Goal: Information Seeking & Learning: Learn about a topic

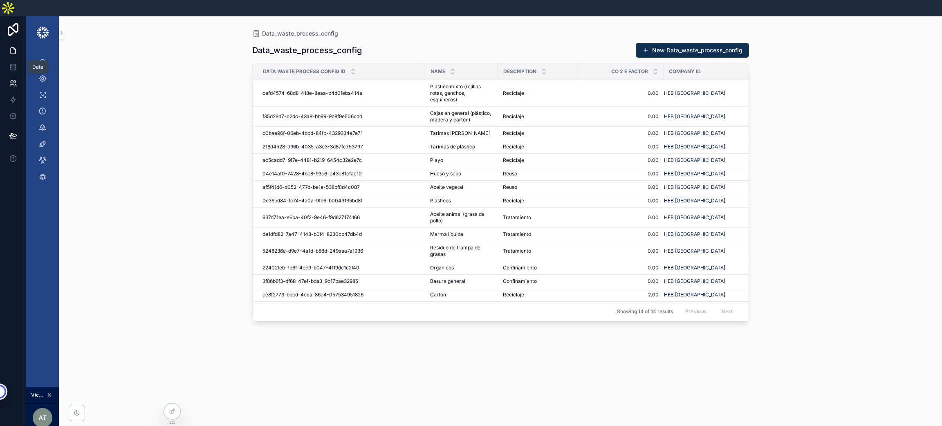
drag, startPoint x: 11, startPoint y: 52, endPoint x: 12, endPoint y: 67, distance: 15.1
click at [11, 63] on icon at bounding box center [13, 67] width 8 height 8
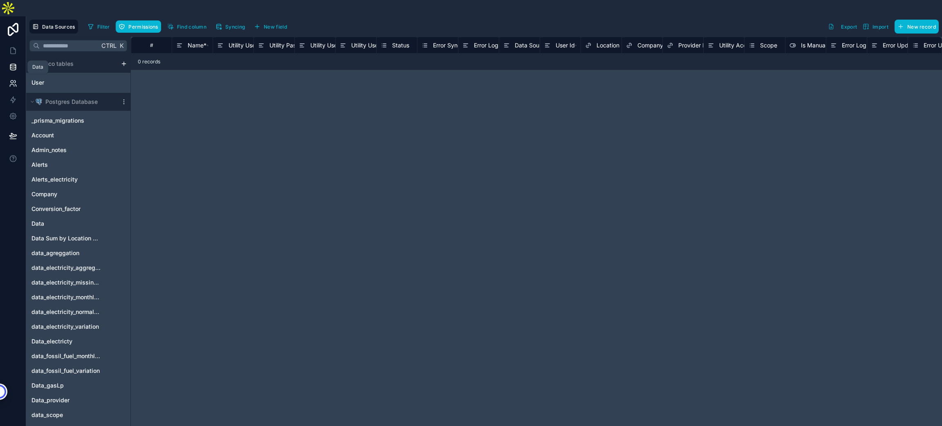
click at [12, 79] on icon at bounding box center [13, 83] width 8 height 8
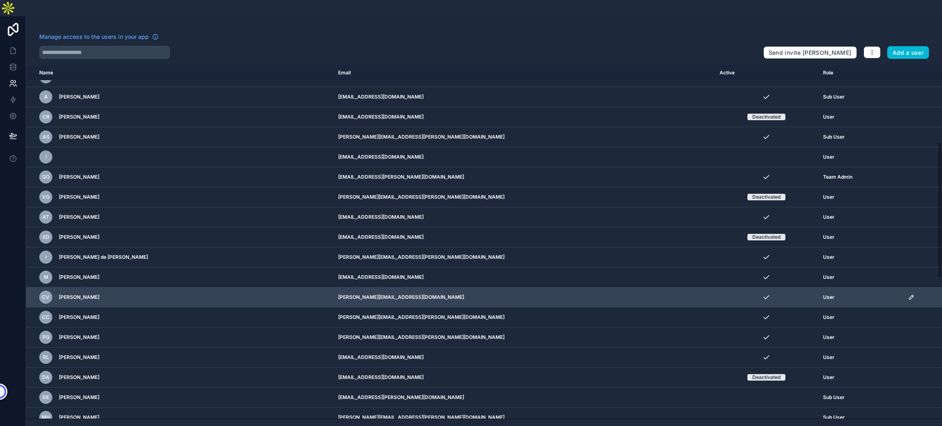
scroll to position [197, 0]
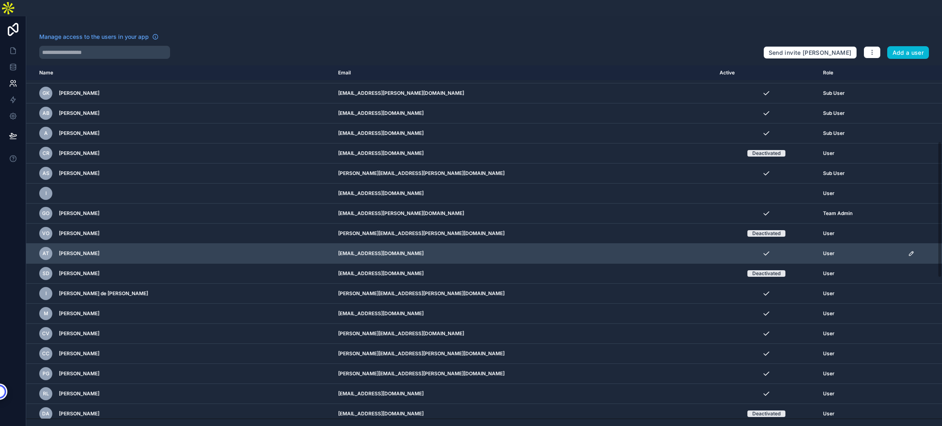
click at [908, 250] on icon "scrollable content" at bounding box center [911, 253] width 7 height 7
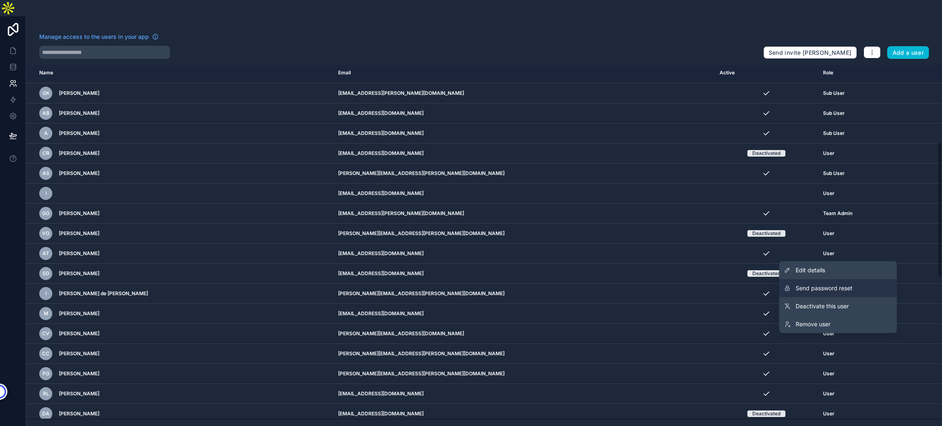
click at [834, 284] on span "Send password reset" at bounding box center [824, 288] width 57 height 8
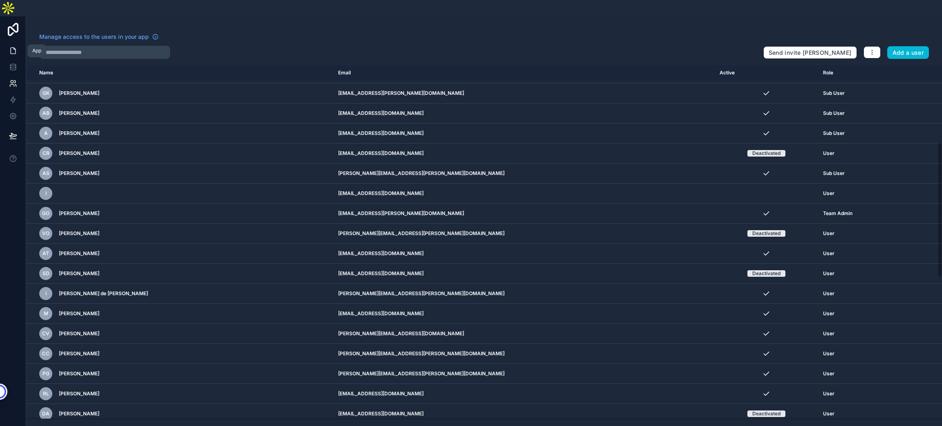
click at [11, 47] on icon at bounding box center [13, 51] width 8 height 8
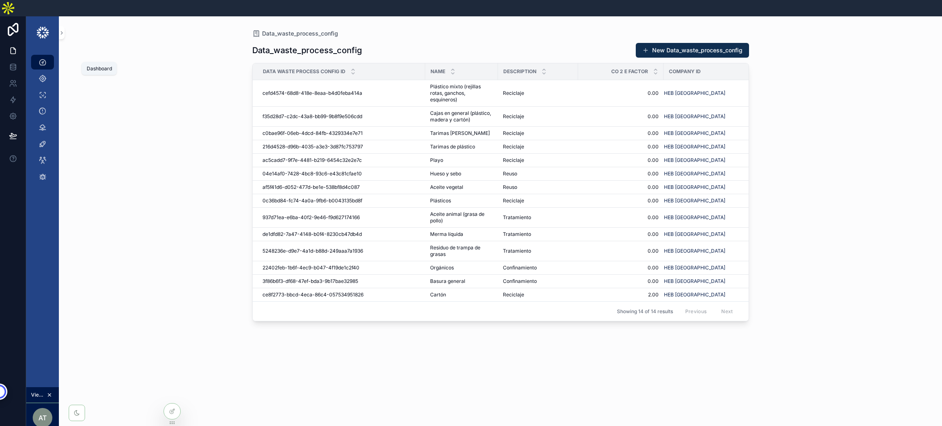
click at [36, 56] on div "Dashboard" at bounding box center [42, 62] width 13 height 13
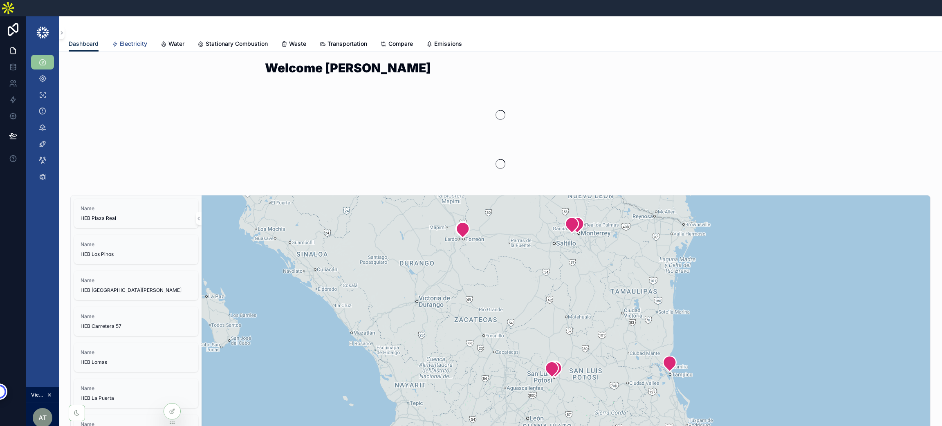
click at [136, 40] on span "Electricity" at bounding box center [133, 44] width 27 height 8
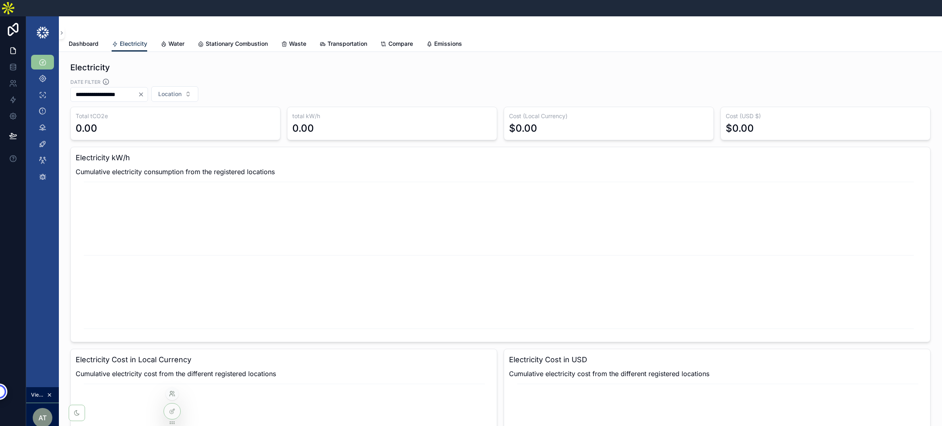
click at [173, 391] on icon at bounding box center [173, 392] width 1 height 2
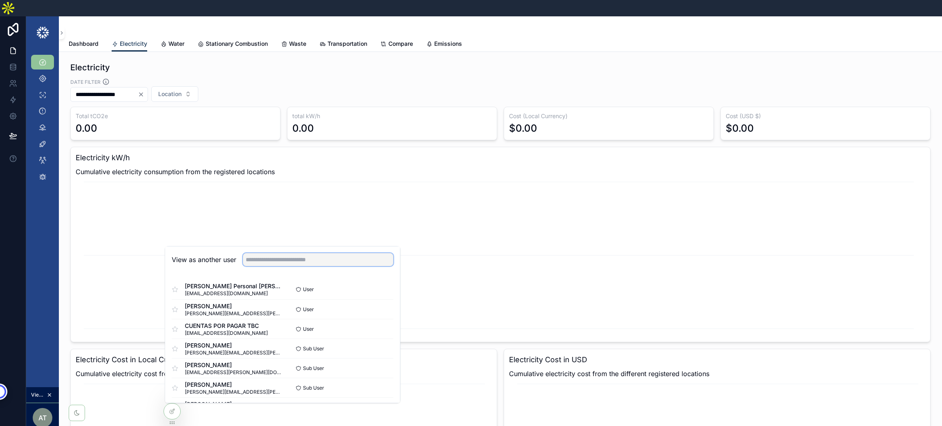
click at [305, 253] on input "text" at bounding box center [318, 259] width 150 height 13
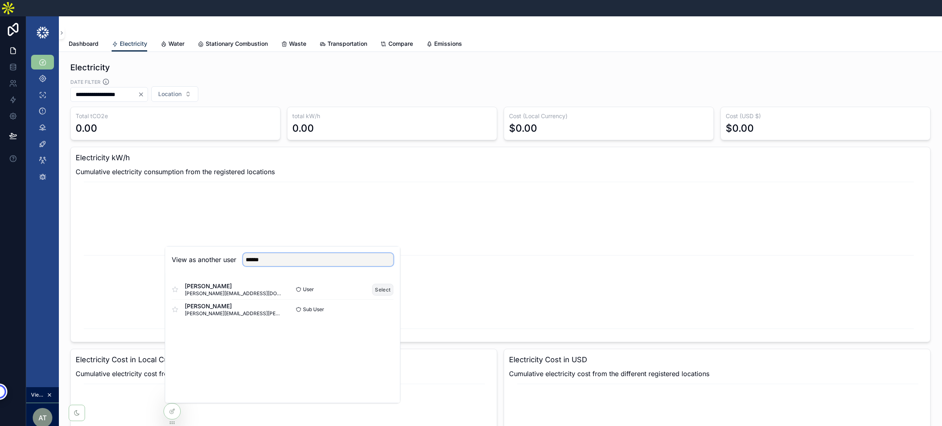
type input "******"
click at [377, 284] on button "Select" at bounding box center [382, 290] width 21 height 12
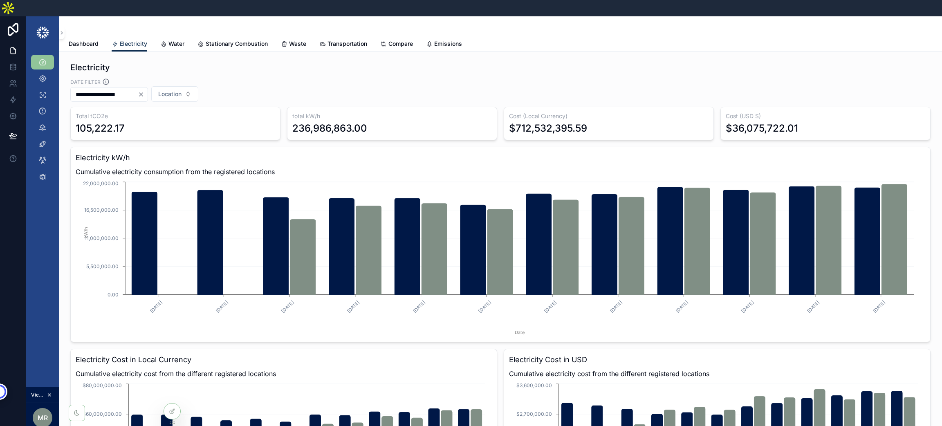
click at [144, 91] on icon "Clear" at bounding box center [141, 94] width 7 height 7
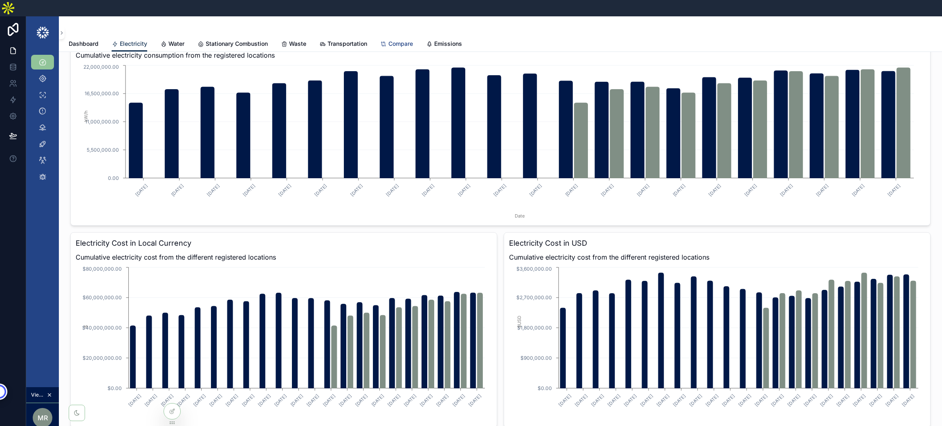
scroll to position [61, 0]
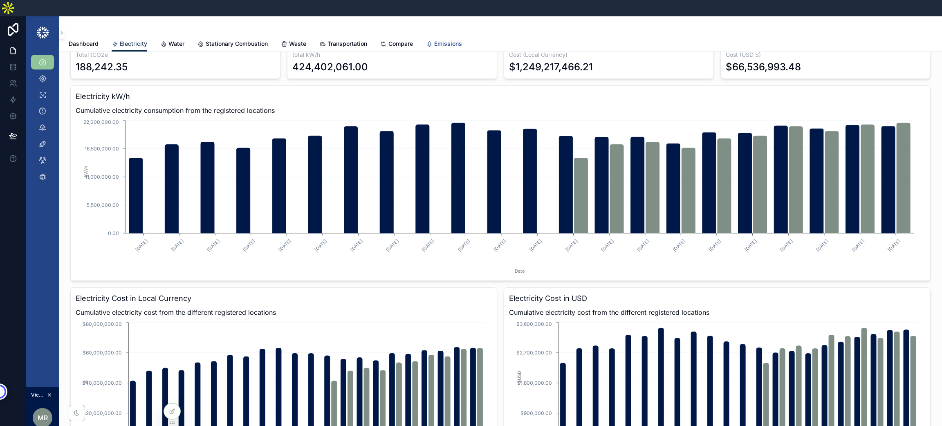
click at [457, 40] on span "Emissions" at bounding box center [448, 44] width 28 height 8
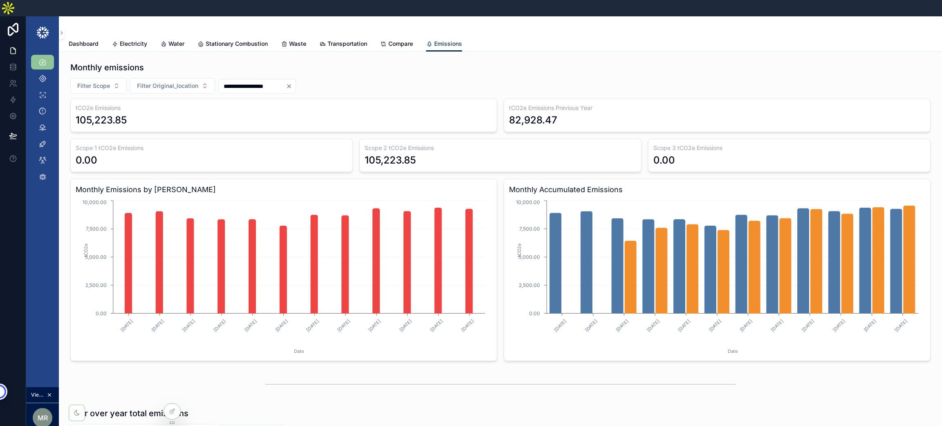
click at [292, 83] on icon "Clear" at bounding box center [289, 86] width 7 height 7
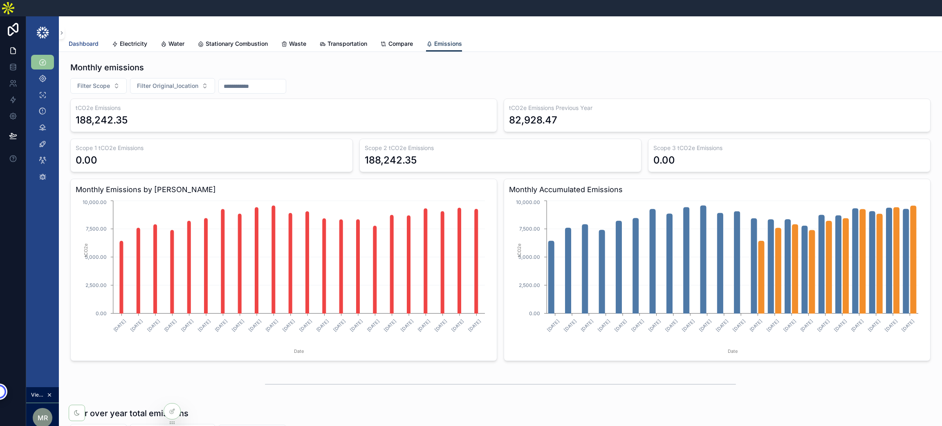
click at [78, 40] on span "Dashboard" at bounding box center [84, 44] width 30 height 8
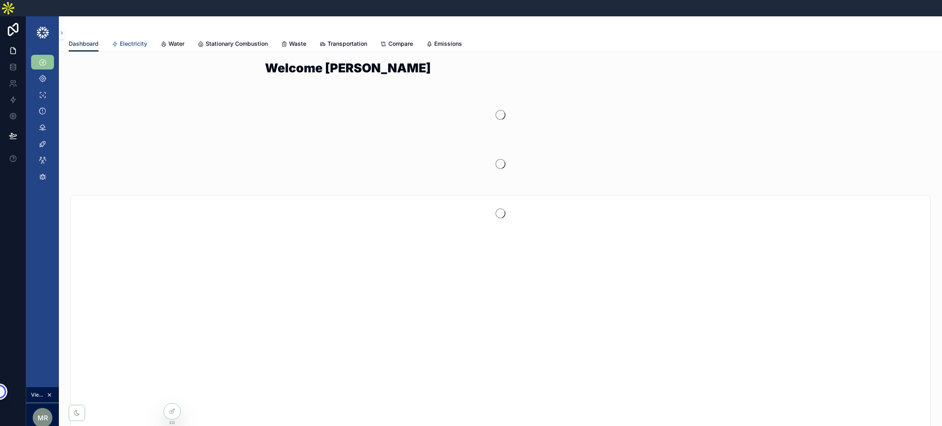
click at [114, 41] on icon "scrollable content" at bounding box center [115, 44] width 7 height 7
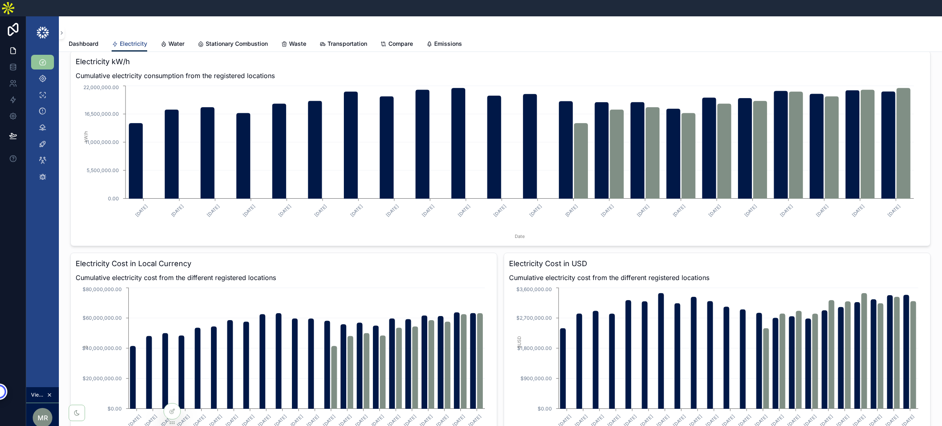
scroll to position [61, 0]
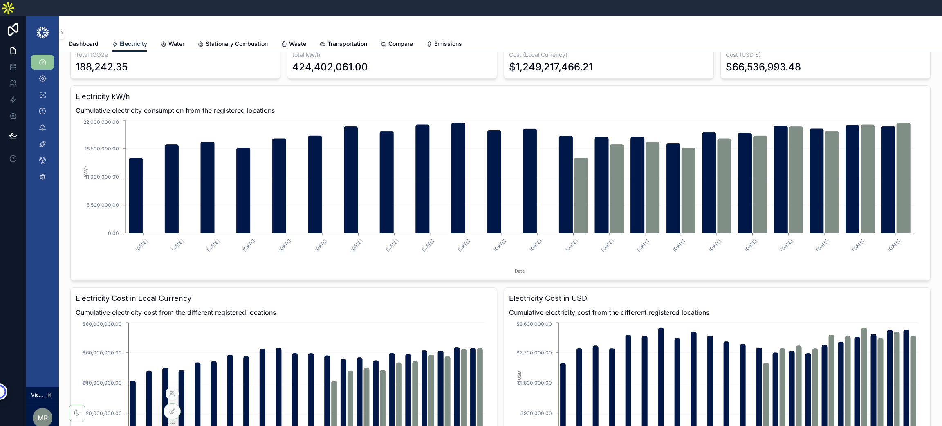
click at [171, 399] on div at bounding box center [172, 393] width 13 height 13
click at [170, 393] on icon at bounding box center [172, 393] width 7 height 7
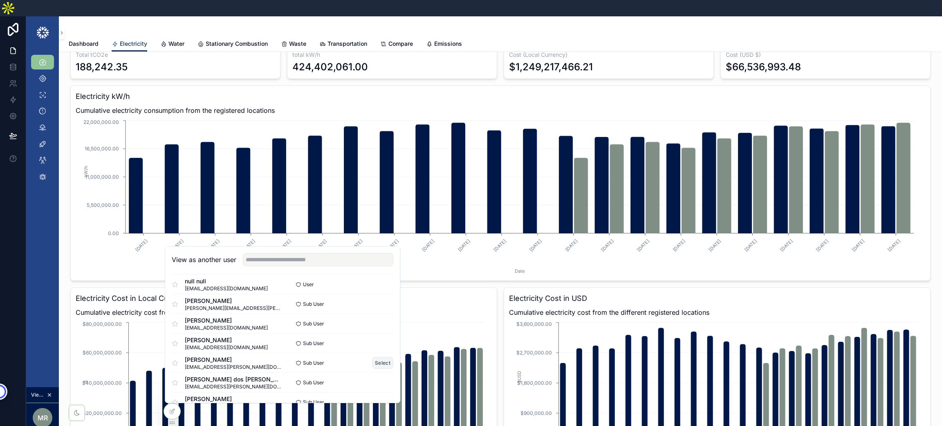
scroll to position [570, 0]
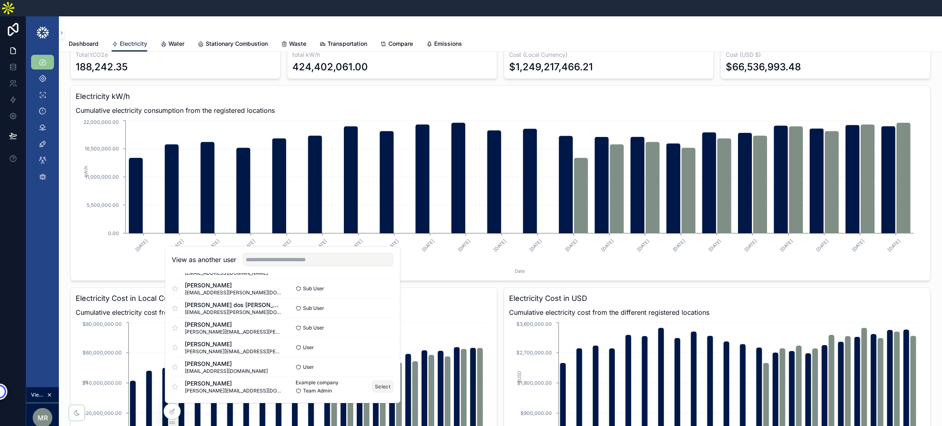
click at [374, 381] on button "Select" at bounding box center [382, 387] width 21 height 12
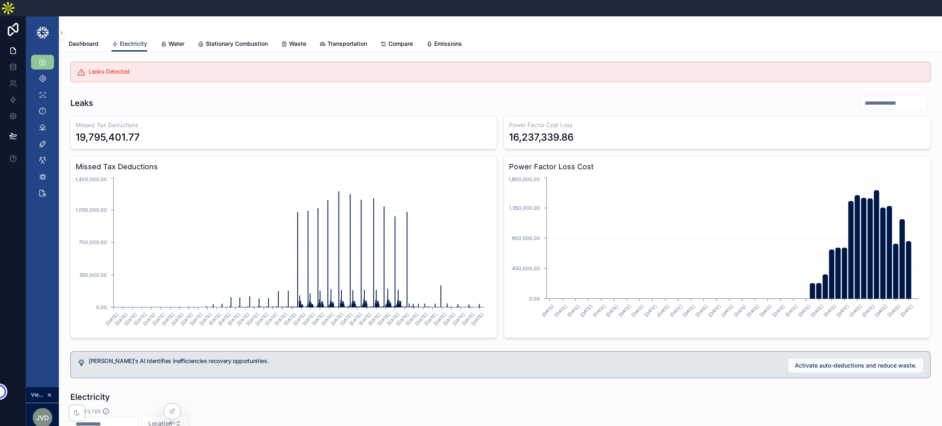
click at [860, 97] on input "scrollable content" at bounding box center [893, 102] width 67 height 11
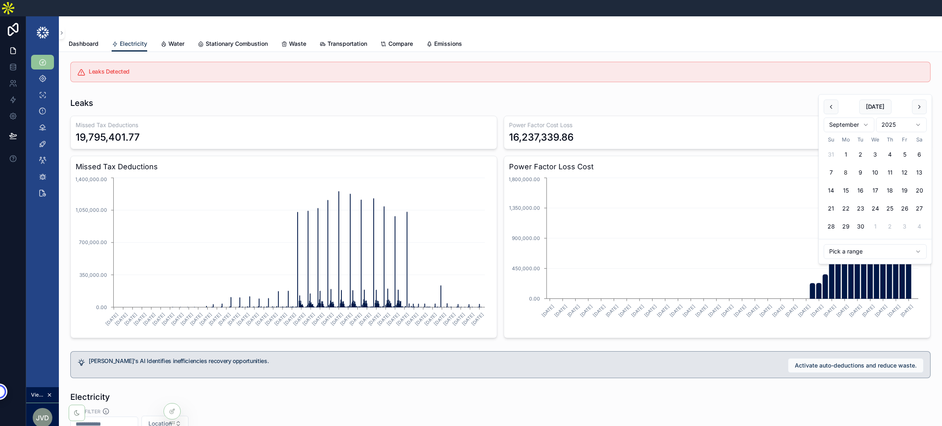
click at [634, 95] on div "Leaks" at bounding box center [500, 103] width 860 height 16
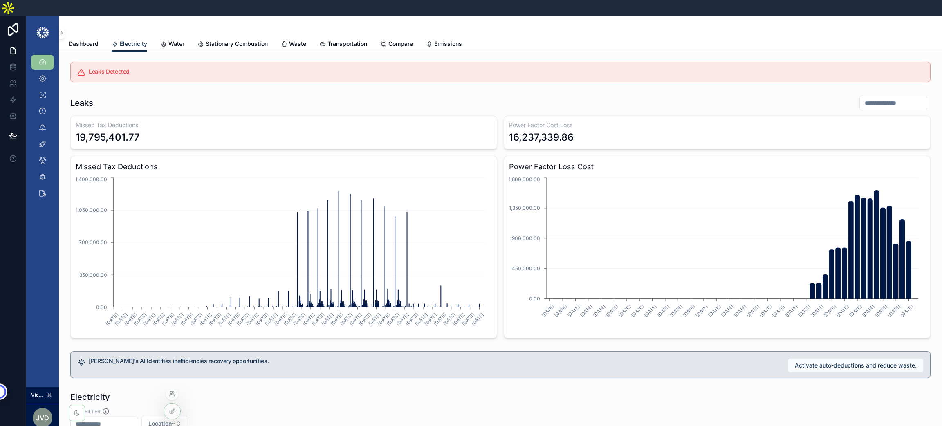
click at [169, 395] on icon at bounding box center [172, 393] width 7 height 7
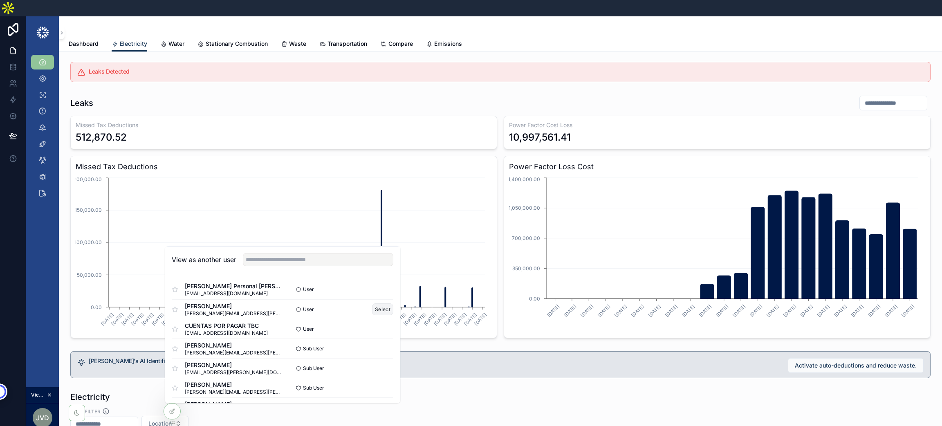
click at [376, 303] on button "Select" at bounding box center [382, 309] width 21 height 12
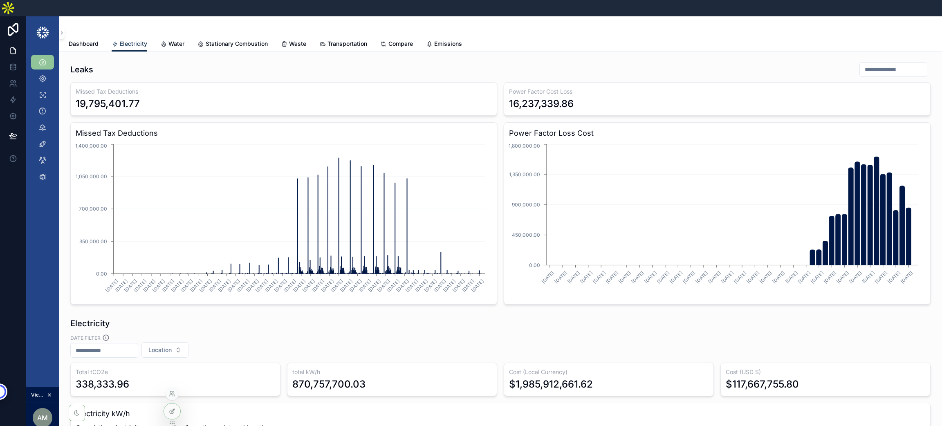
click at [176, 412] on div at bounding box center [172, 411] width 16 height 16
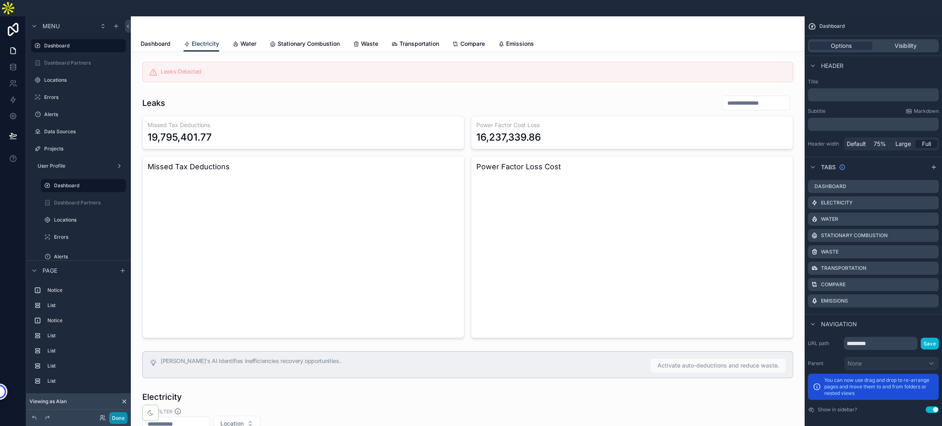
click at [118, 418] on button "Done" at bounding box center [118, 418] width 18 height 12
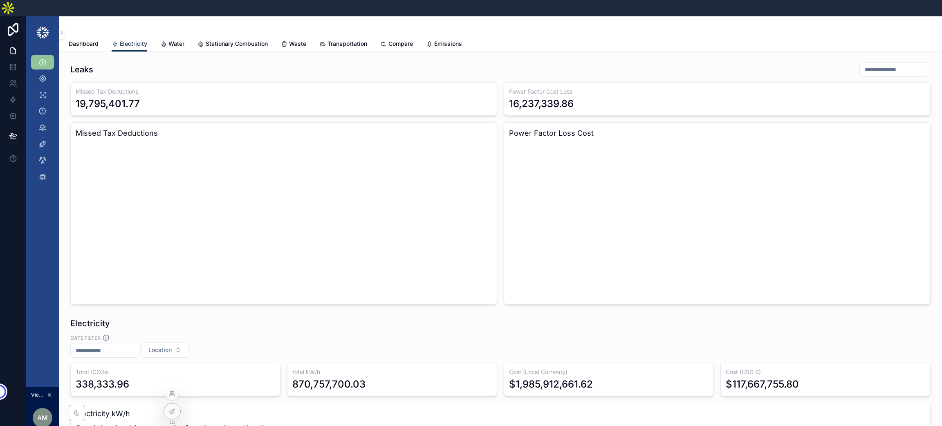
click at [175, 392] on icon at bounding box center [172, 393] width 7 height 7
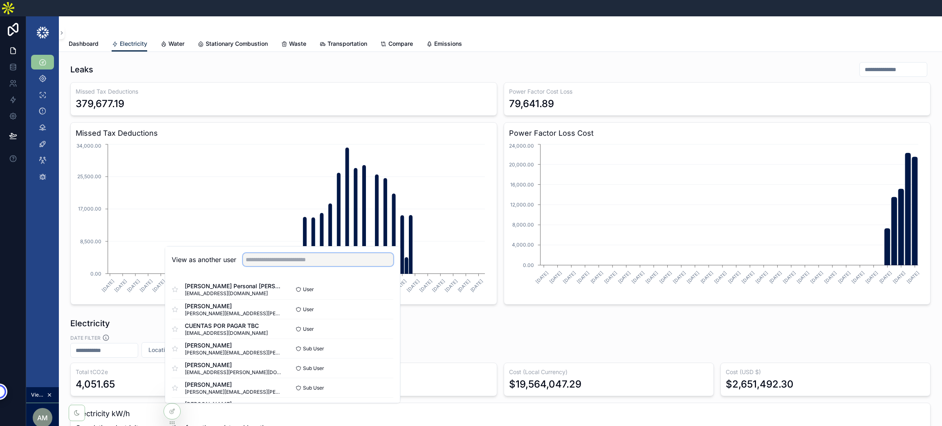
click at [262, 253] on input "text" at bounding box center [318, 259] width 150 height 13
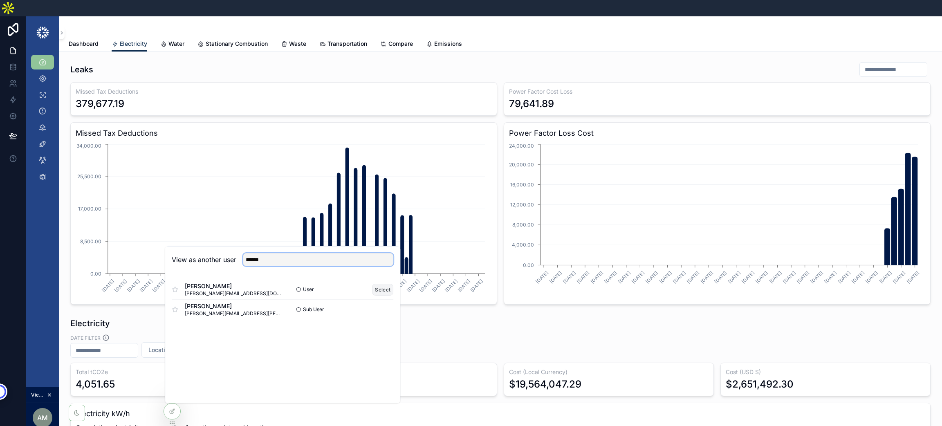
type input "******"
click at [380, 284] on button "Select" at bounding box center [382, 290] width 21 height 12
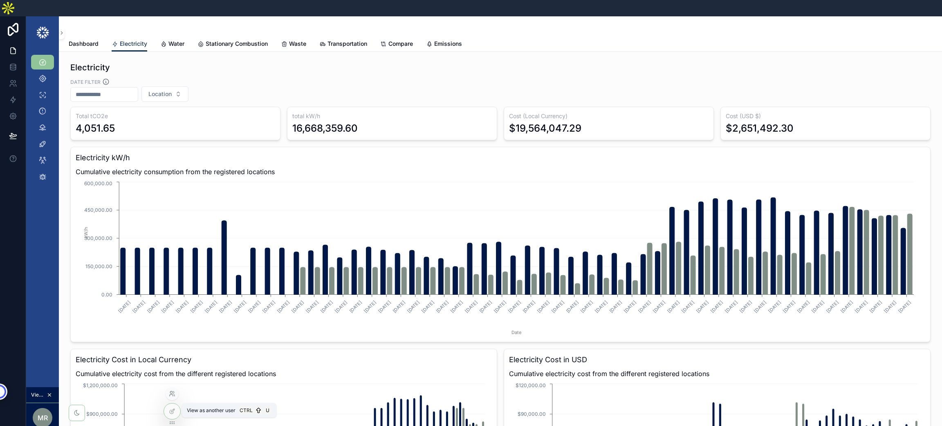
click at [173, 394] on icon at bounding box center [172, 393] width 7 height 7
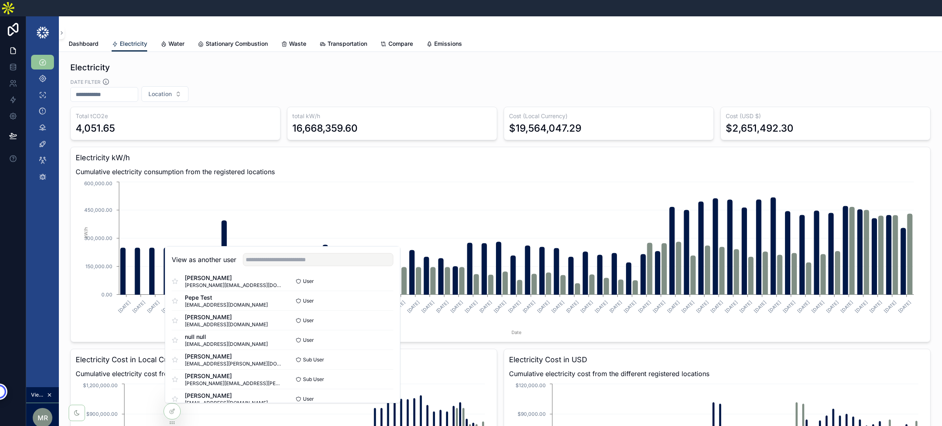
scroll to position [496, 0]
click at [272, 250] on div "View as another user" at bounding box center [282, 260] width 235 height 27
click at [275, 253] on input "text" at bounding box center [318, 259] width 150 height 13
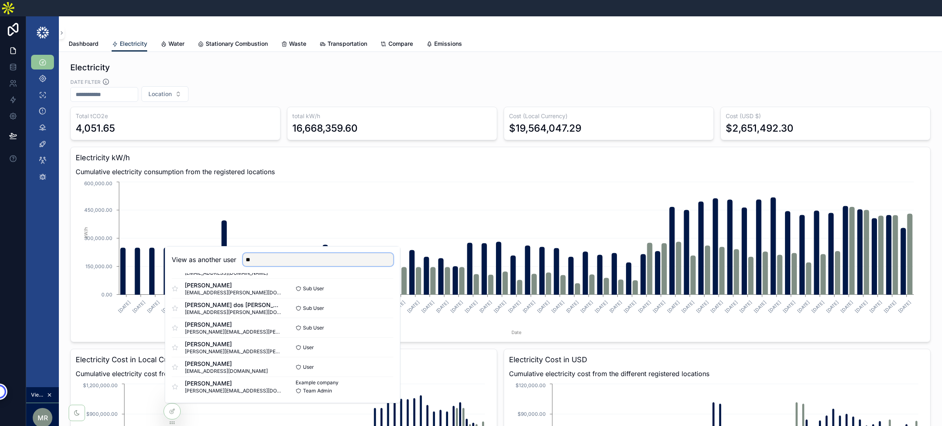
scroll to position [0, 0]
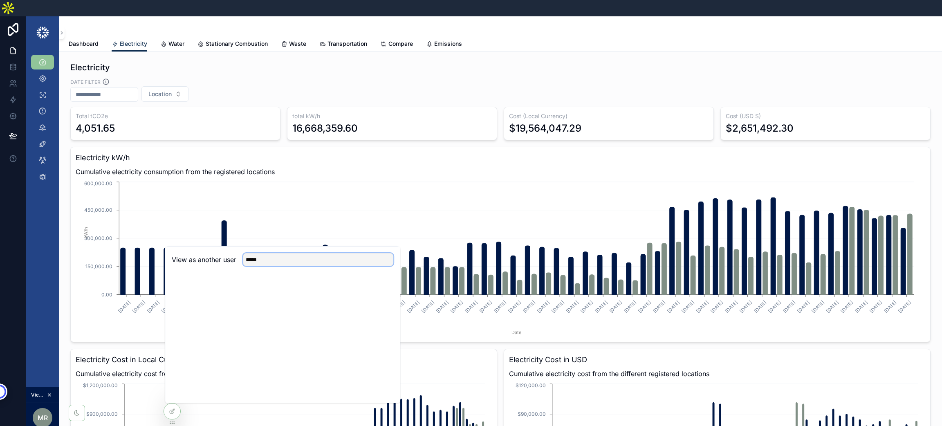
click at [254, 253] on input "*****" at bounding box center [318, 259] width 150 height 13
type input "******"
click at [381, 284] on button "Select" at bounding box center [382, 290] width 21 height 12
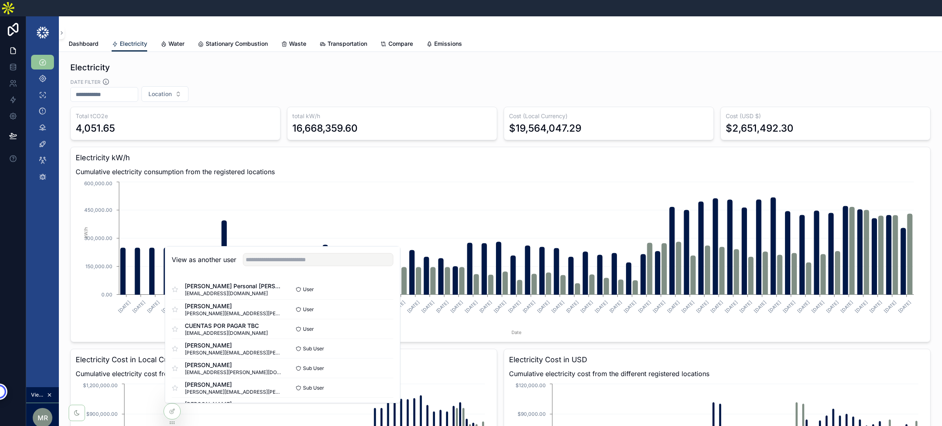
click at [435, 78] on div "Date filter Location" at bounding box center [500, 90] width 860 height 24
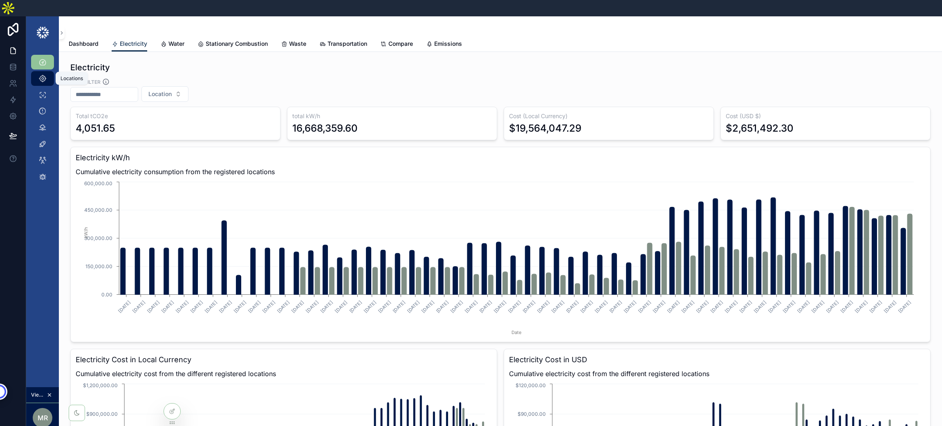
click at [45, 74] on icon "scrollable content" at bounding box center [42, 78] width 8 height 8
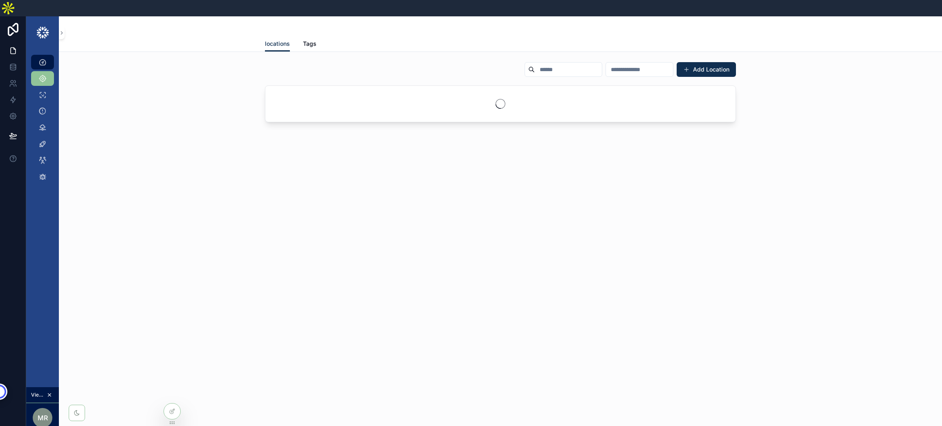
click at [38, 56] on div "Dashboard" at bounding box center [42, 62] width 13 height 13
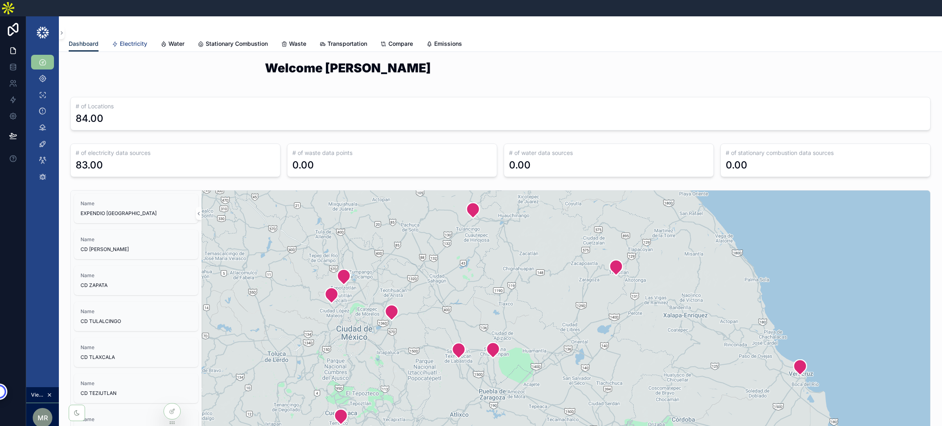
click at [127, 40] on span "Electricity" at bounding box center [133, 44] width 27 height 8
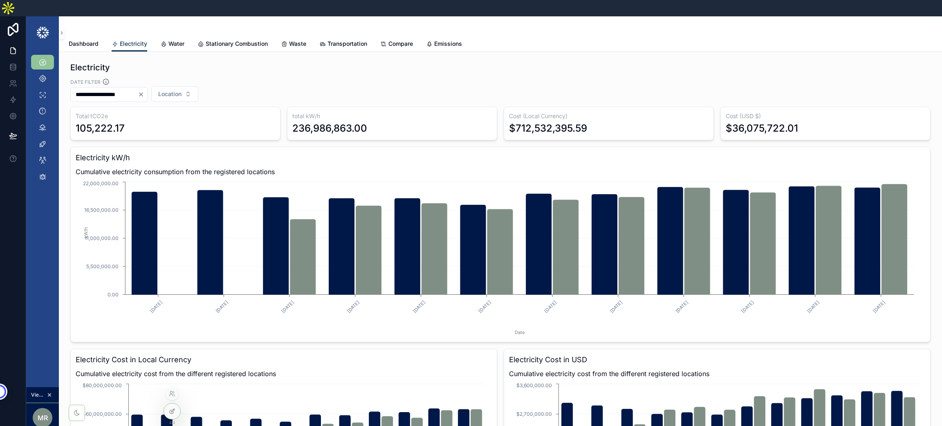
click at [173, 413] on icon at bounding box center [172, 411] width 7 height 7
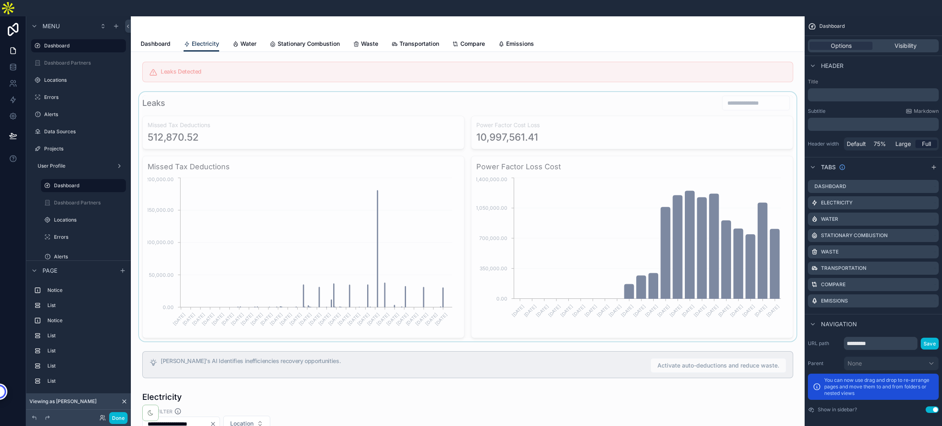
click at [728, 92] on div "scrollable content" at bounding box center [467, 216] width 661 height 249
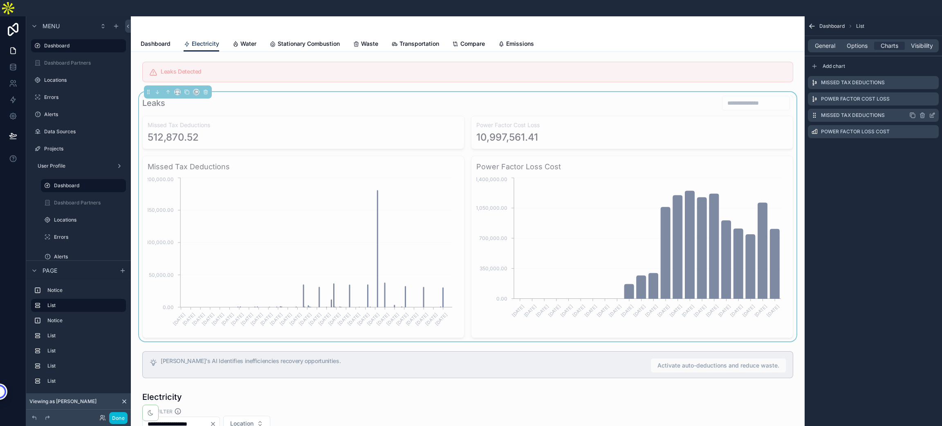
click at [934, 112] on icon "scrollable content" at bounding box center [932, 115] width 7 height 7
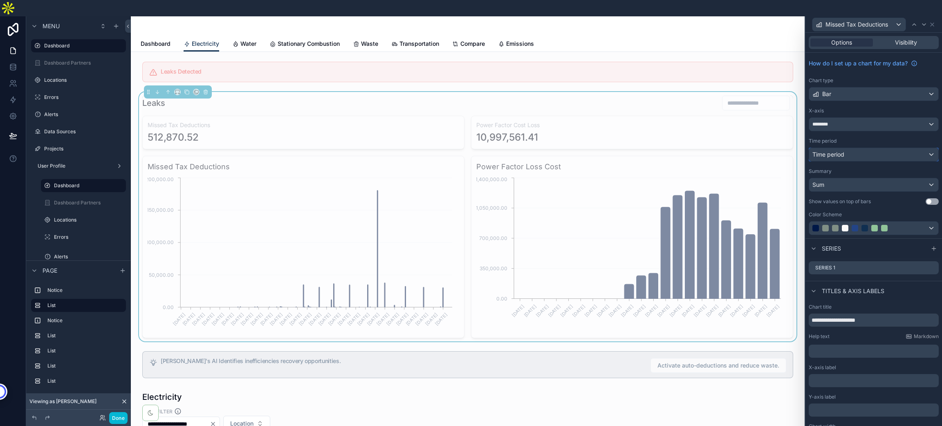
click at [908, 148] on div "Time period" at bounding box center [873, 154] width 129 height 13
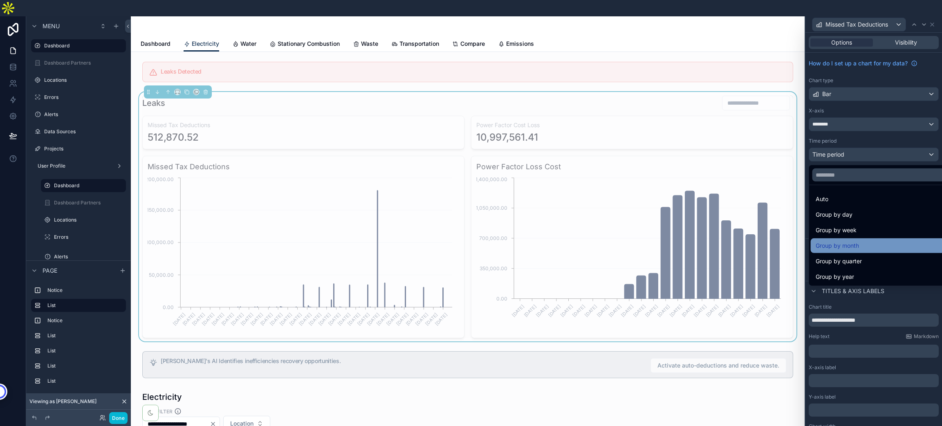
click at [872, 241] on div "Group by month" at bounding box center [879, 246] width 126 height 10
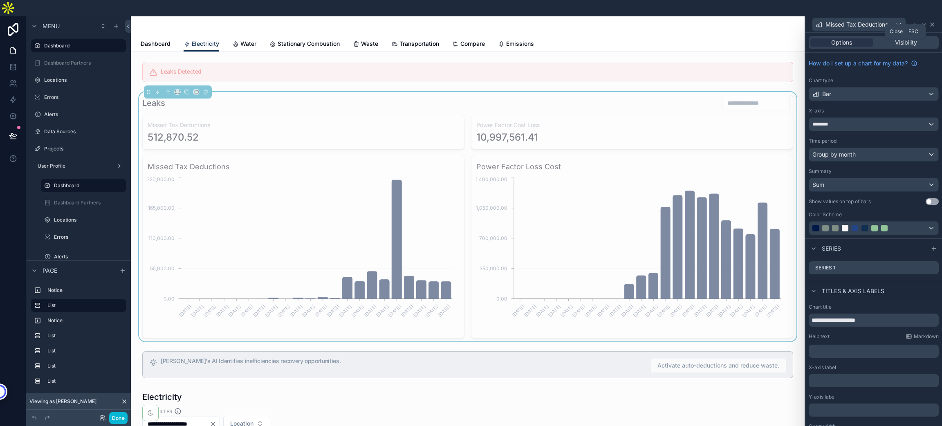
click at [930, 21] on icon at bounding box center [932, 24] width 7 height 7
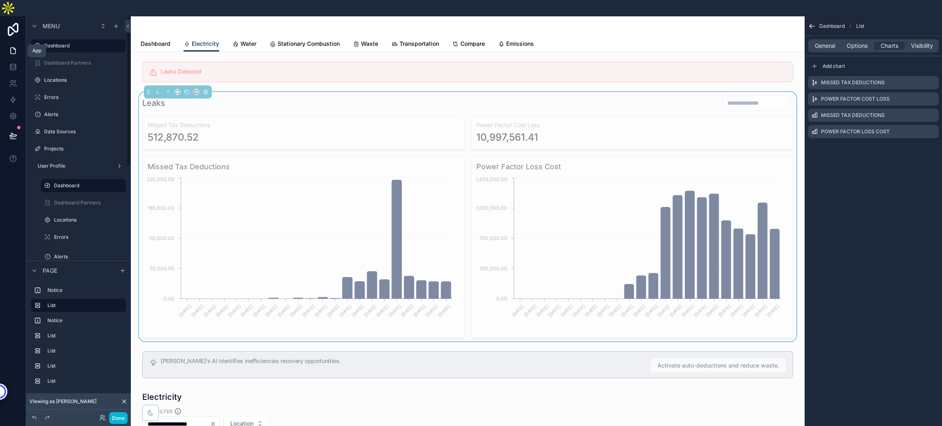
drag, startPoint x: 16, startPoint y: 31, endPoint x: 31, endPoint y: 2, distance: 32.4
click at [16, 47] on icon at bounding box center [13, 51] width 8 height 8
